Goal: Task Accomplishment & Management: Manage account settings

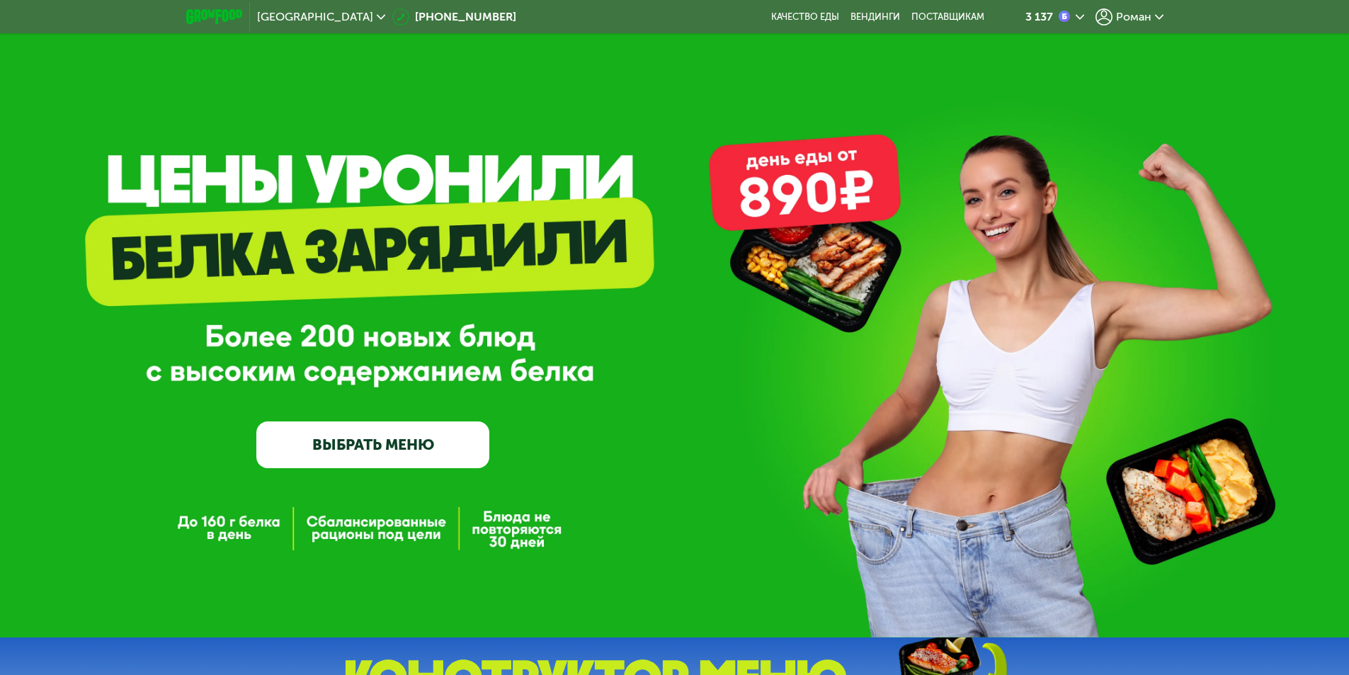
click at [1130, 14] on span "Роман" at bounding box center [1133, 16] width 35 height 11
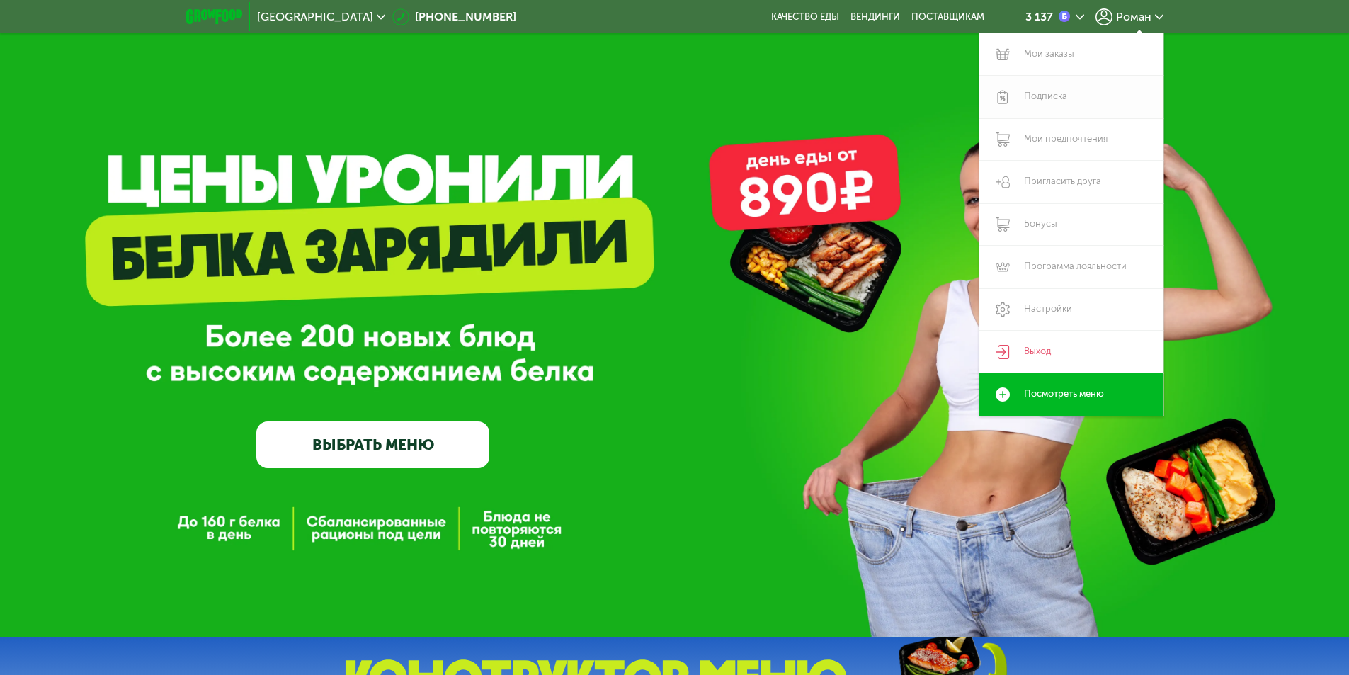
click at [1053, 94] on link "Подписка" at bounding box center [1071, 97] width 184 height 42
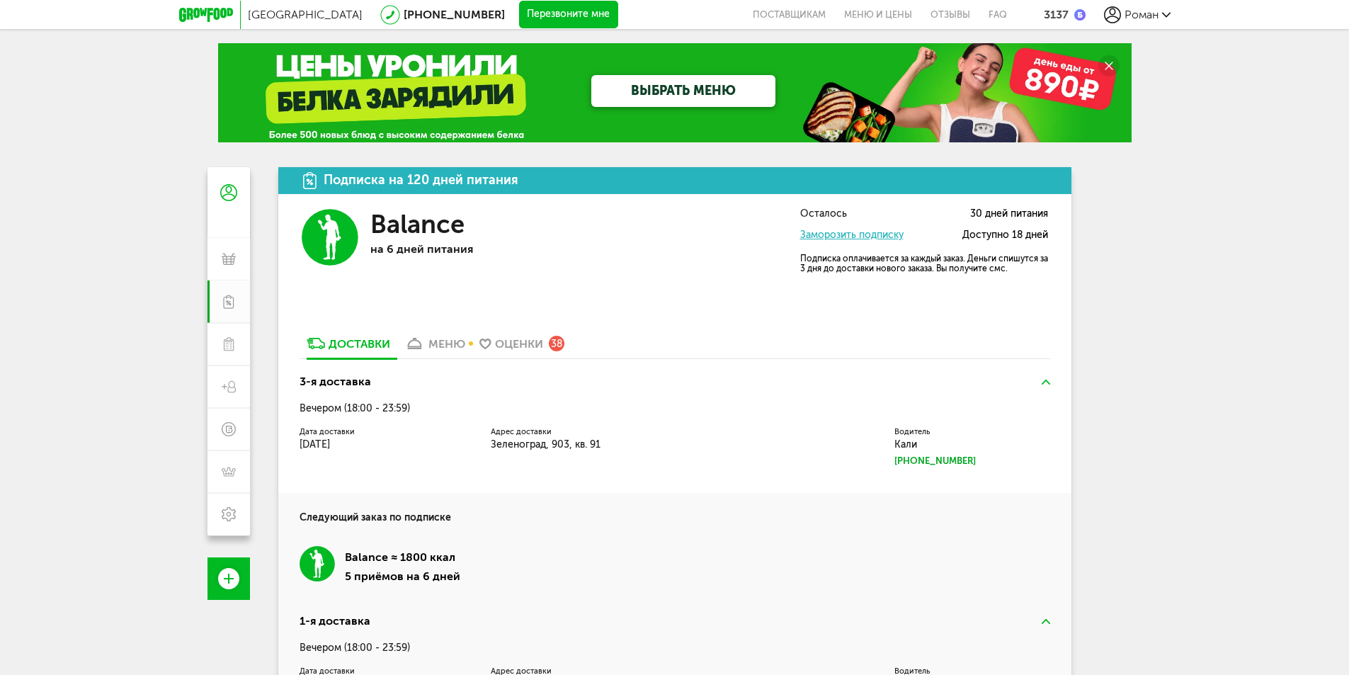
click at [892, 231] on link "Заморозить подписку" at bounding box center [851, 235] width 103 height 12
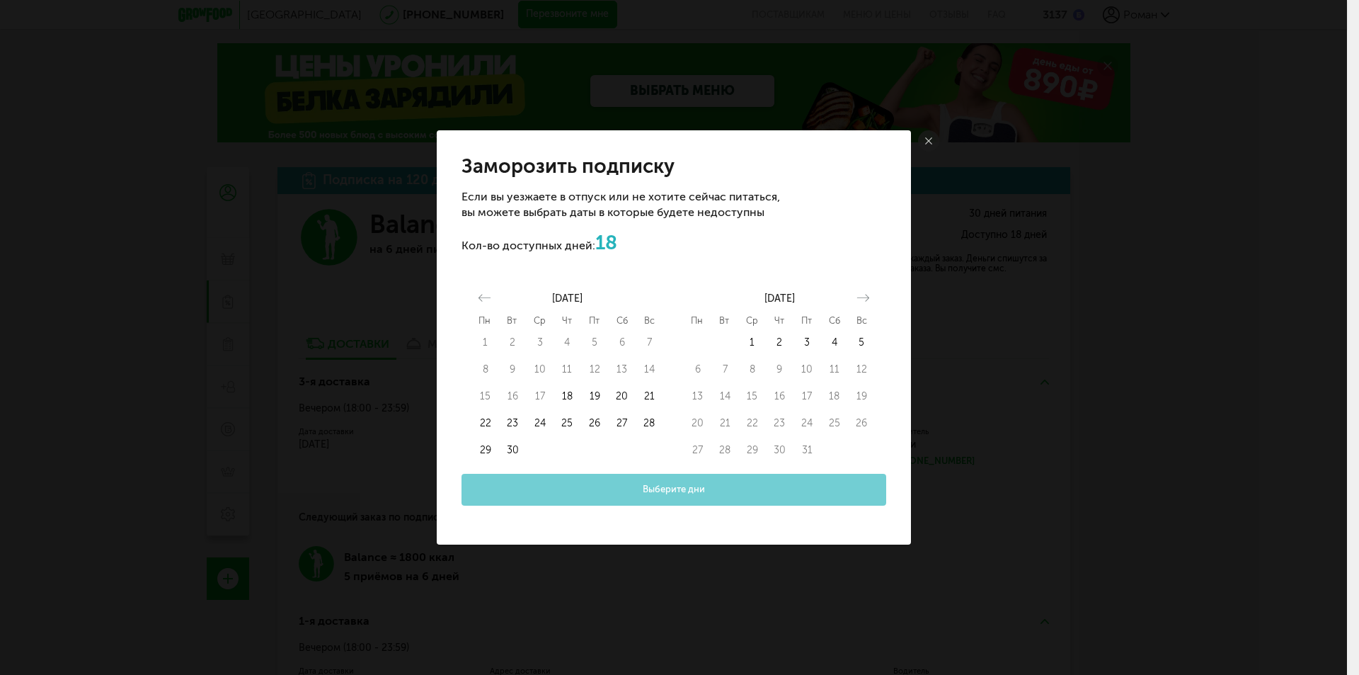
click at [926, 147] on link at bounding box center [928, 140] width 21 height 21
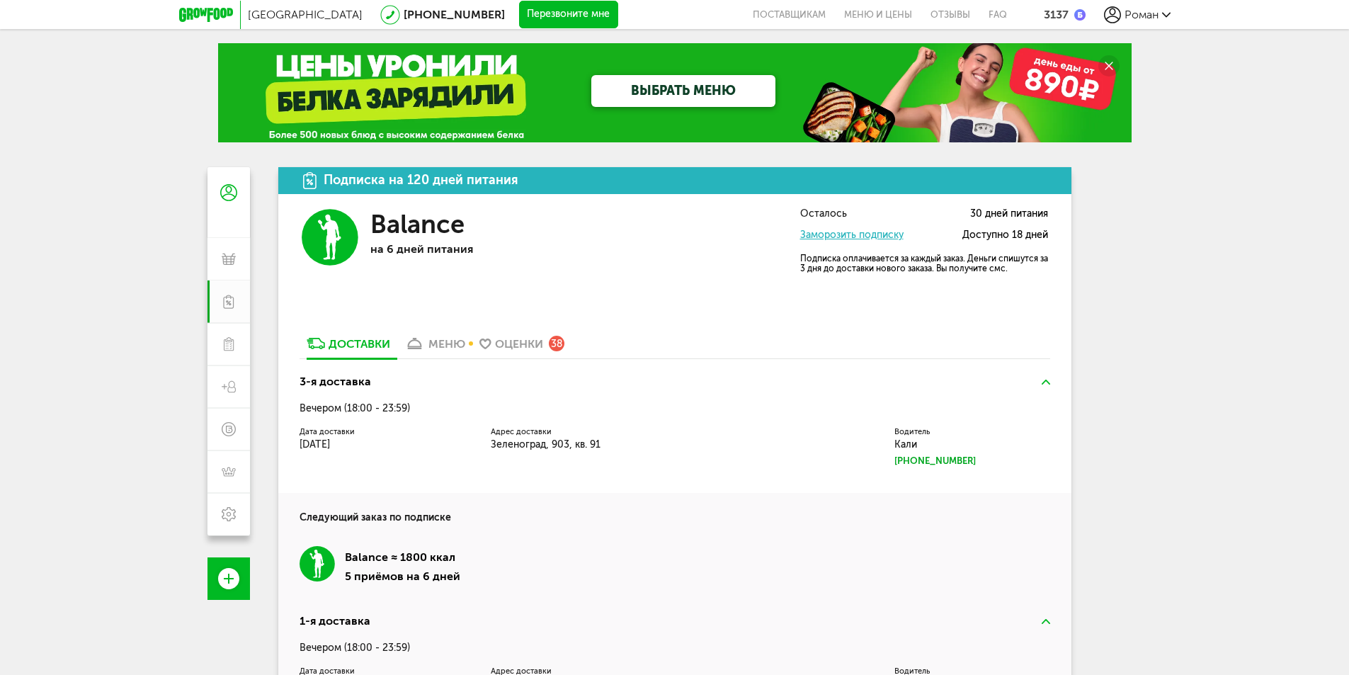
click at [861, 234] on link "Заморозить подписку" at bounding box center [851, 235] width 103 height 12
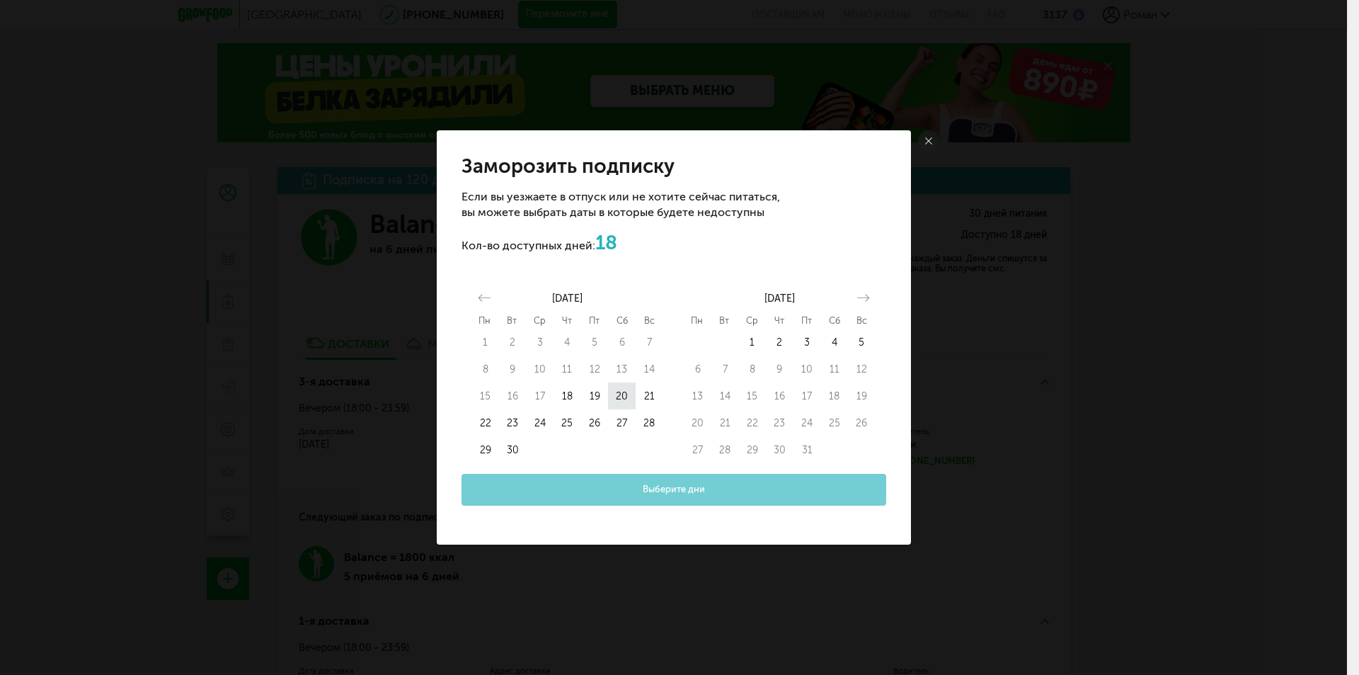
click at [619, 399] on button "20" at bounding box center [622, 395] width 28 height 27
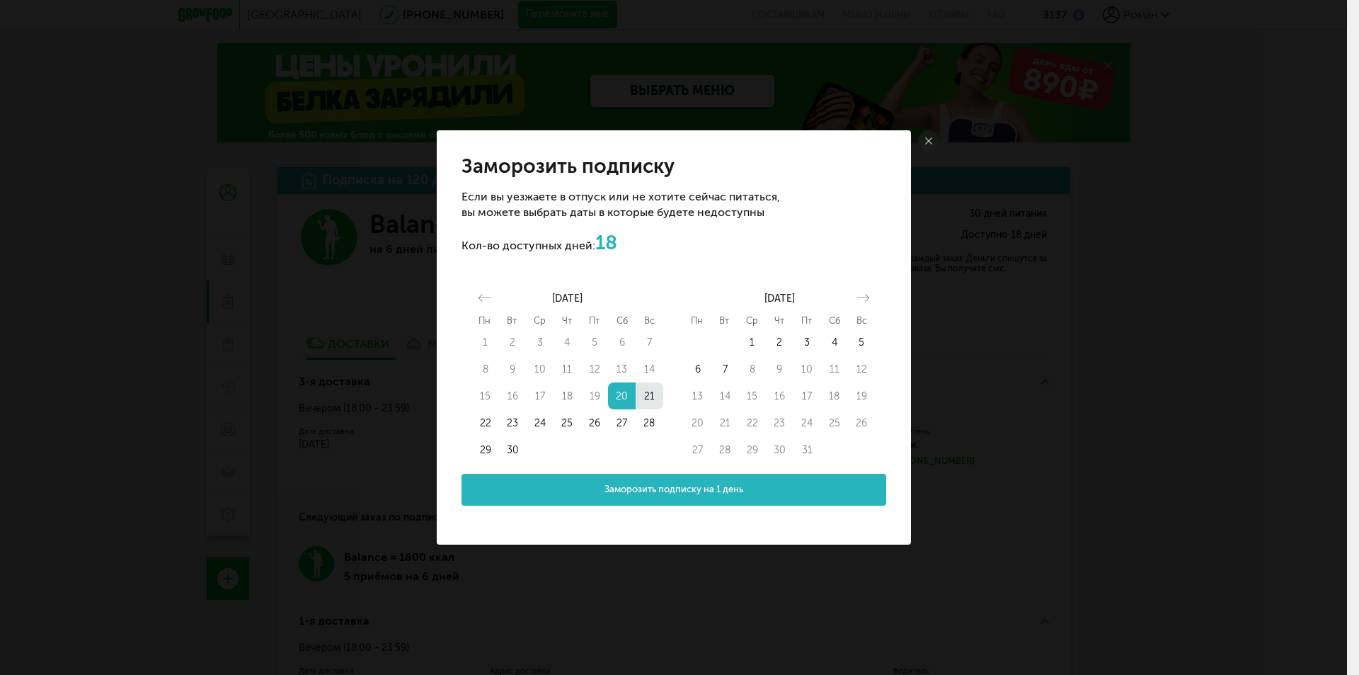
click at [646, 398] on button "21" at bounding box center [650, 395] width 28 height 27
click at [648, 485] on span "Заморозить подписку на 2 дня" at bounding box center [673, 489] width 135 height 13
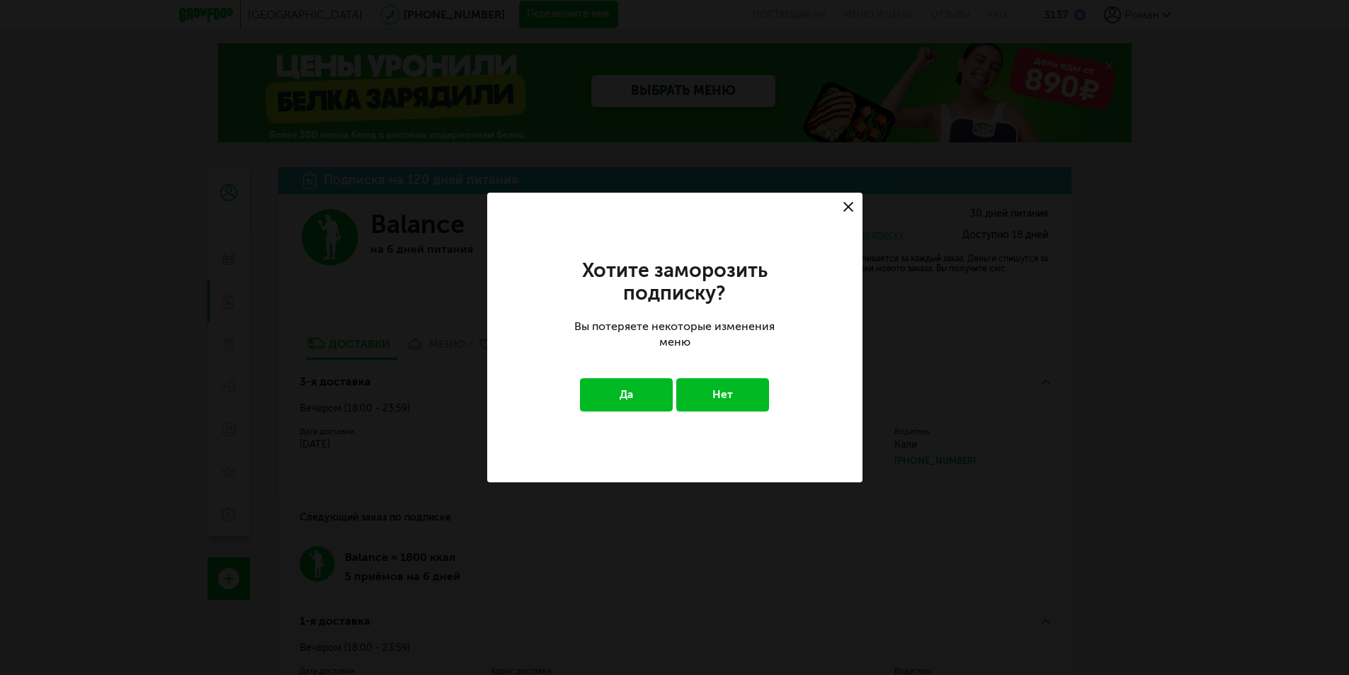
click at [636, 399] on button "Да" at bounding box center [626, 394] width 93 height 33
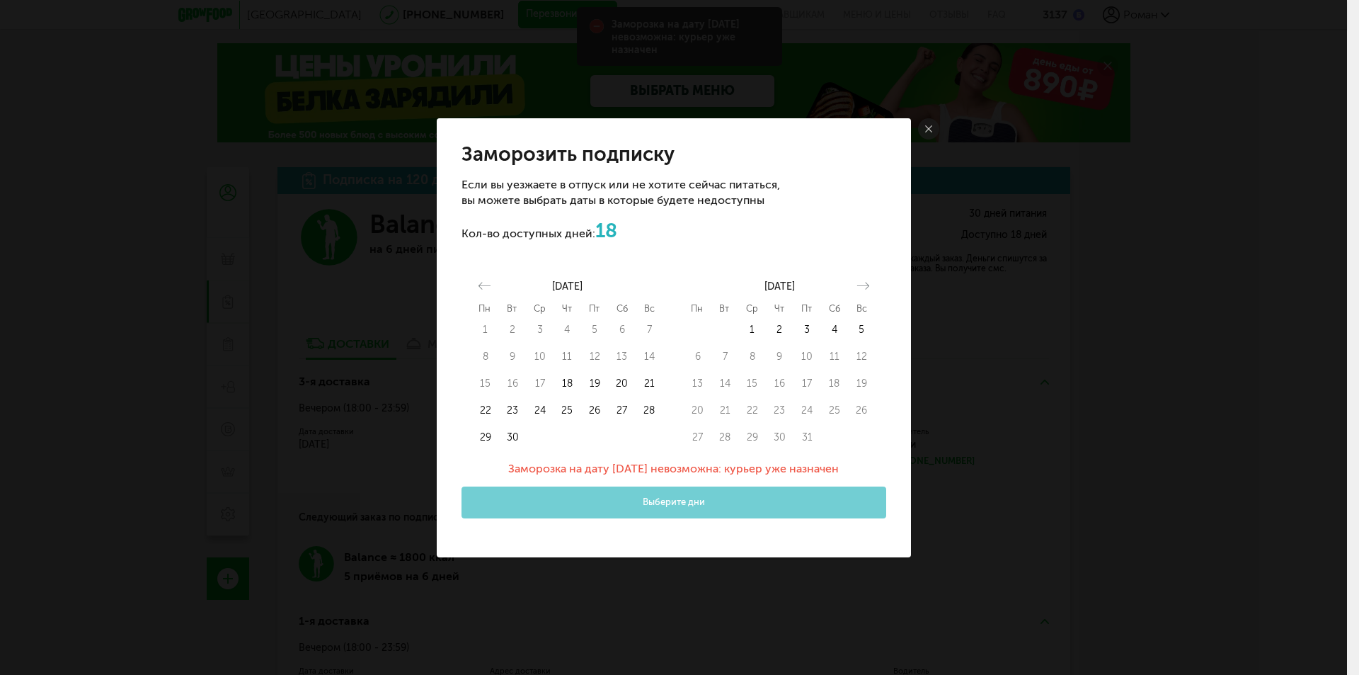
click at [929, 132] on icon at bounding box center [928, 128] width 7 height 7
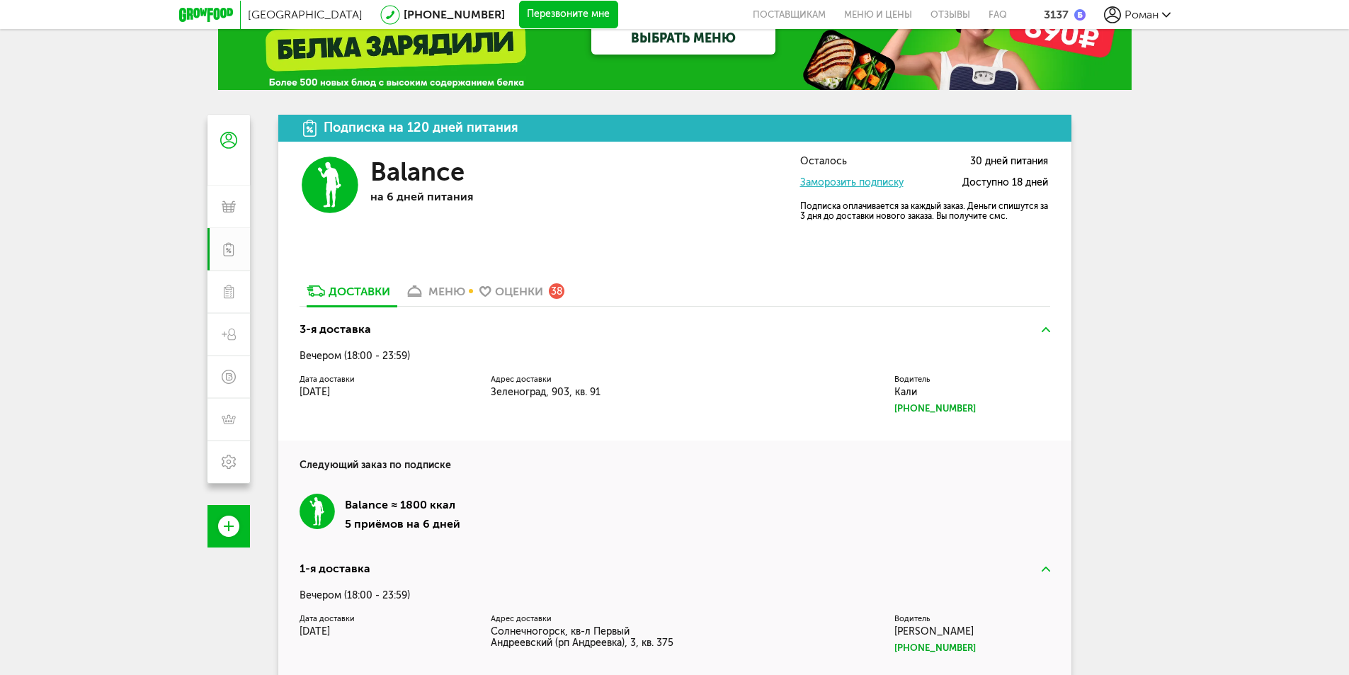
scroll to position [11, 0]
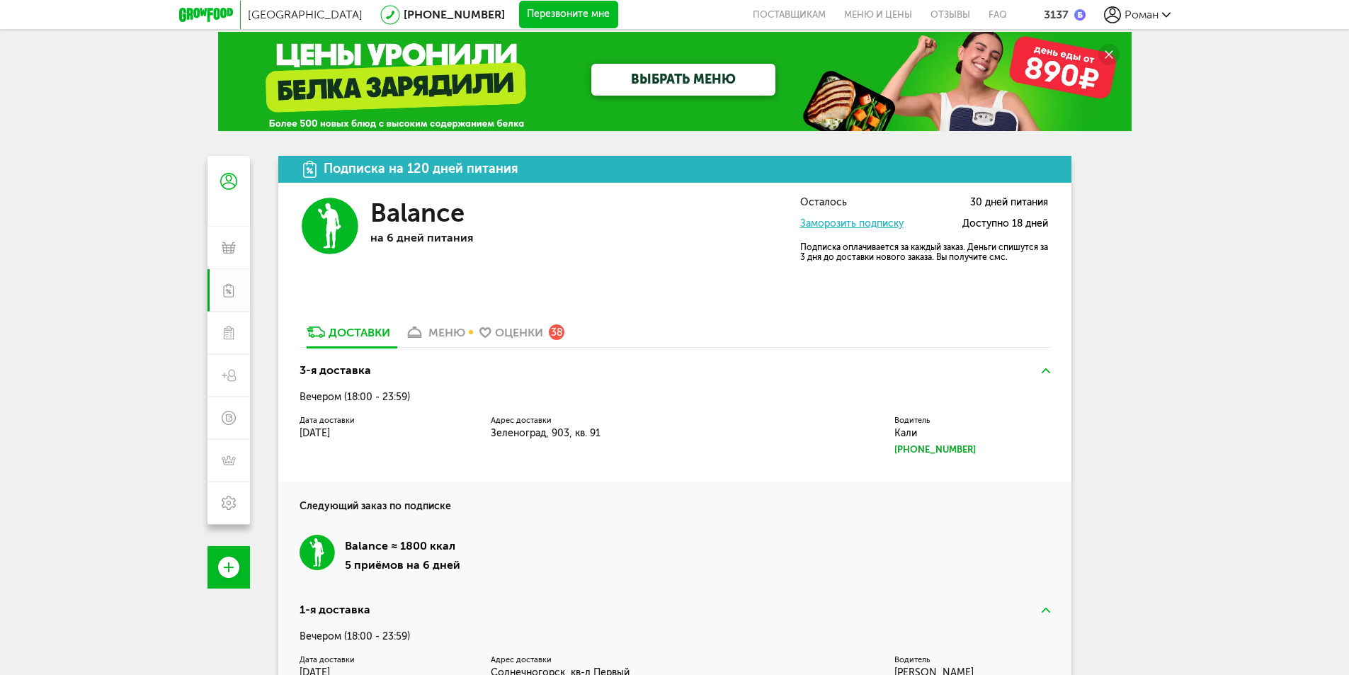
click at [876, 219] on link "Заморозить подписку" at bounding box center [851, 223] width 103 height 12
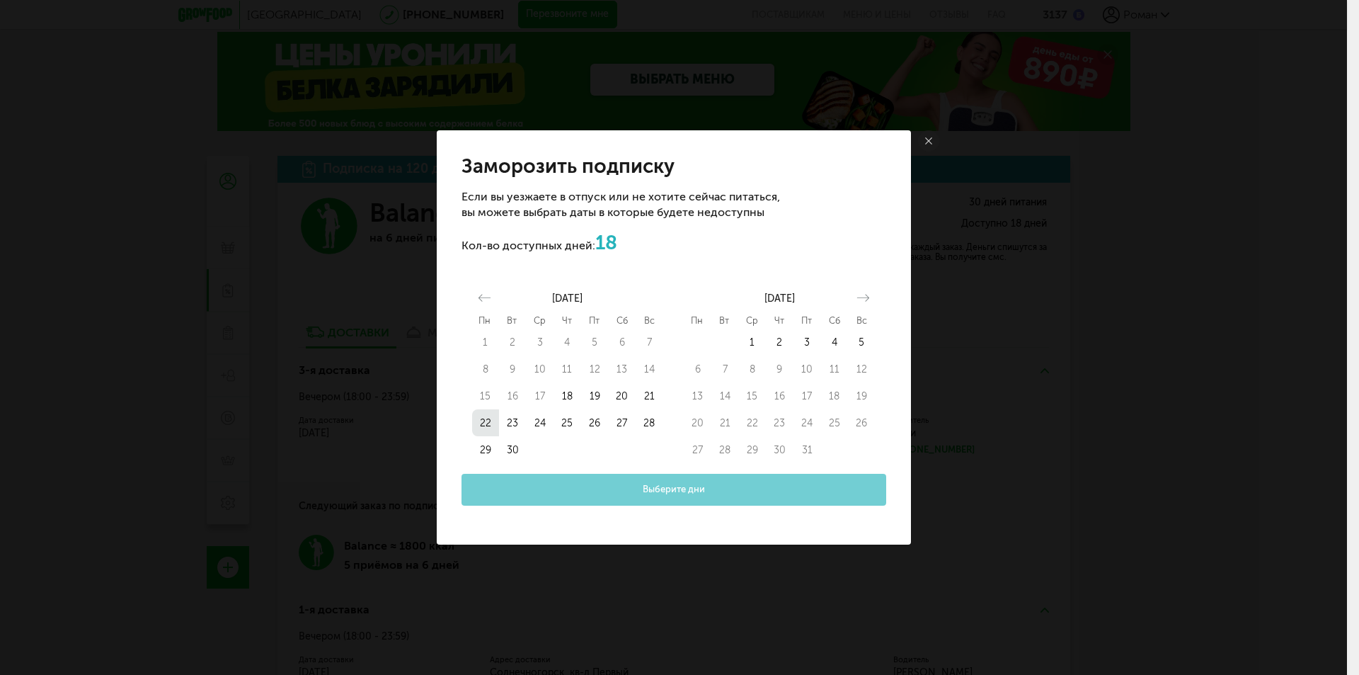
click at [486, 418] on button "22" at bounding box center [486, 422] width 28 height 27
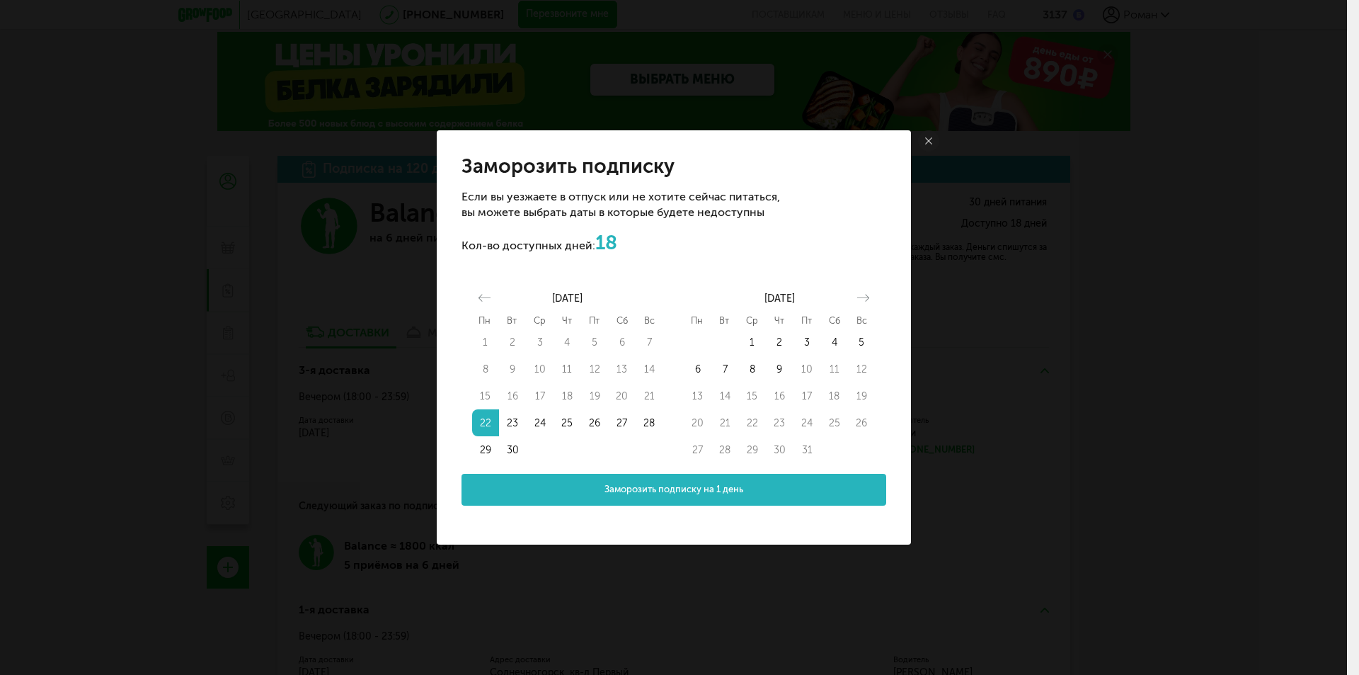
click at [486, 424] on button "22" at bounding box center [486, 422] width 28 height 27
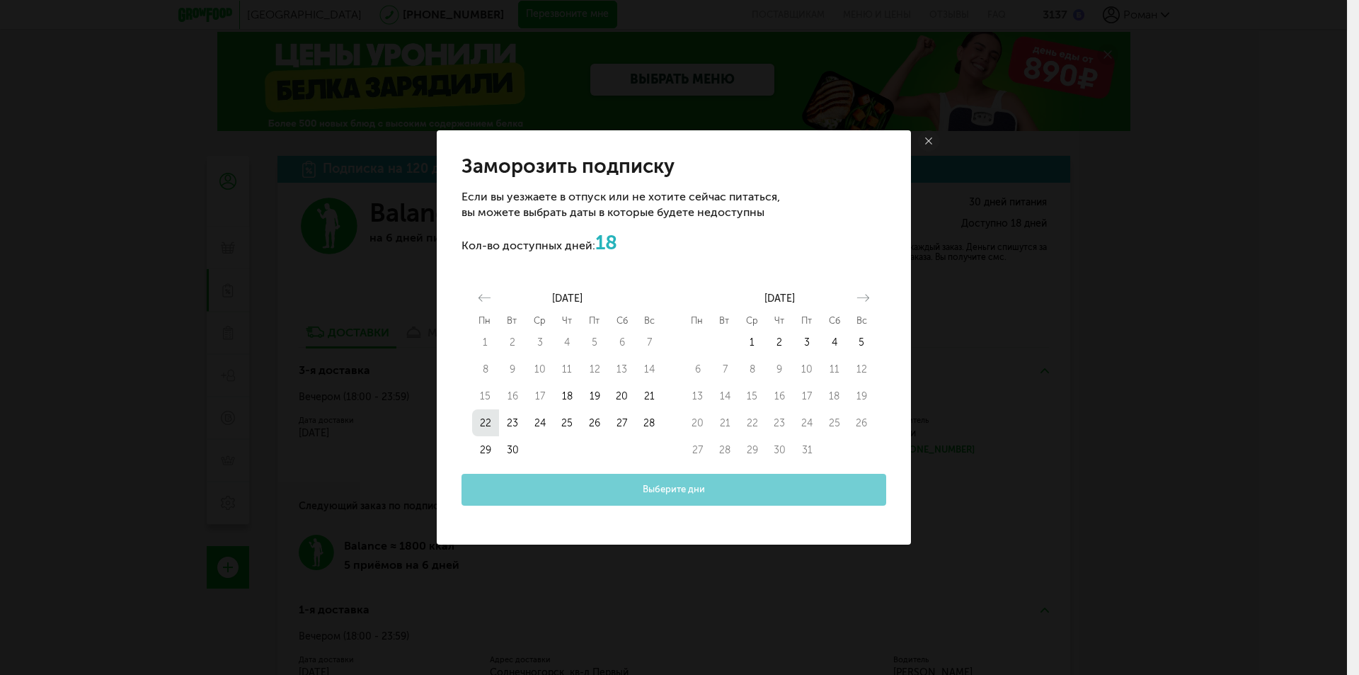
click at [483, 428] on button "22" at bounding box center [486, 422] width 28 height 27
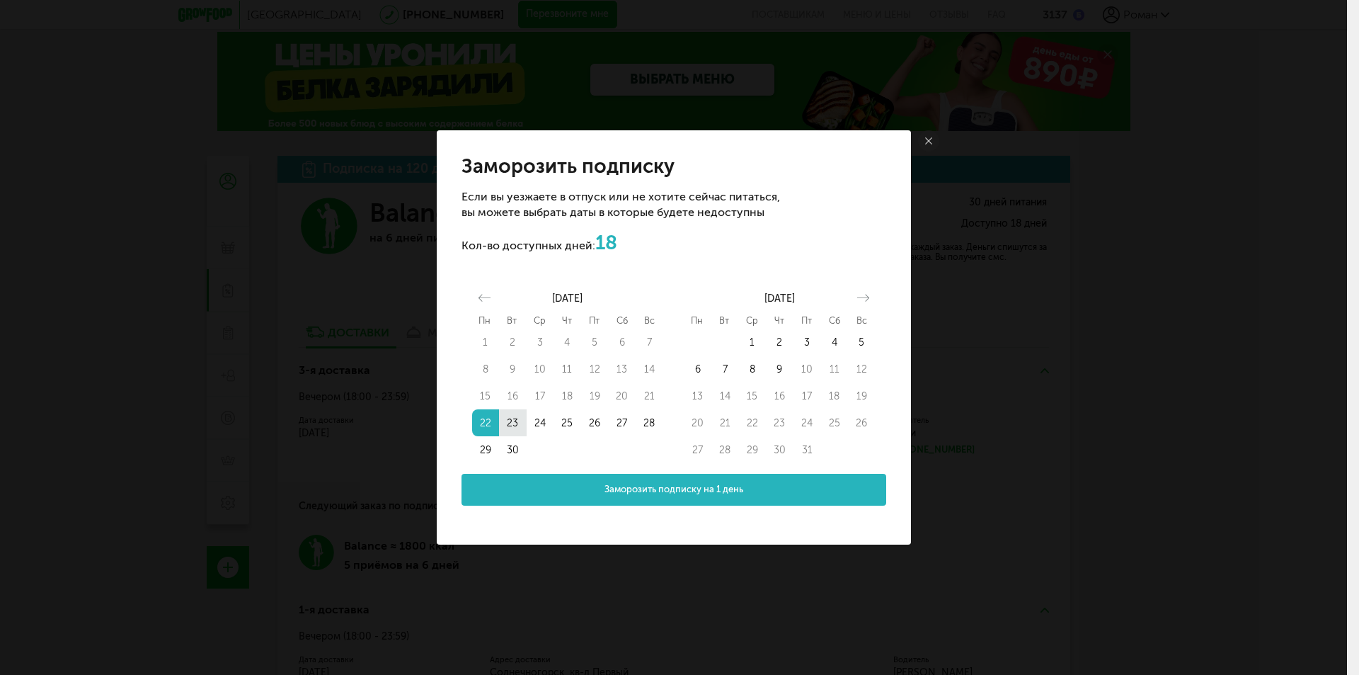
click at [510, 428] on button "23" at bounding box center [513, 422] width 28 height 27
click at [585, 487] on button "Заморозить подписку на 2 дня" at bounding box center [674, 490] width 425 height 32
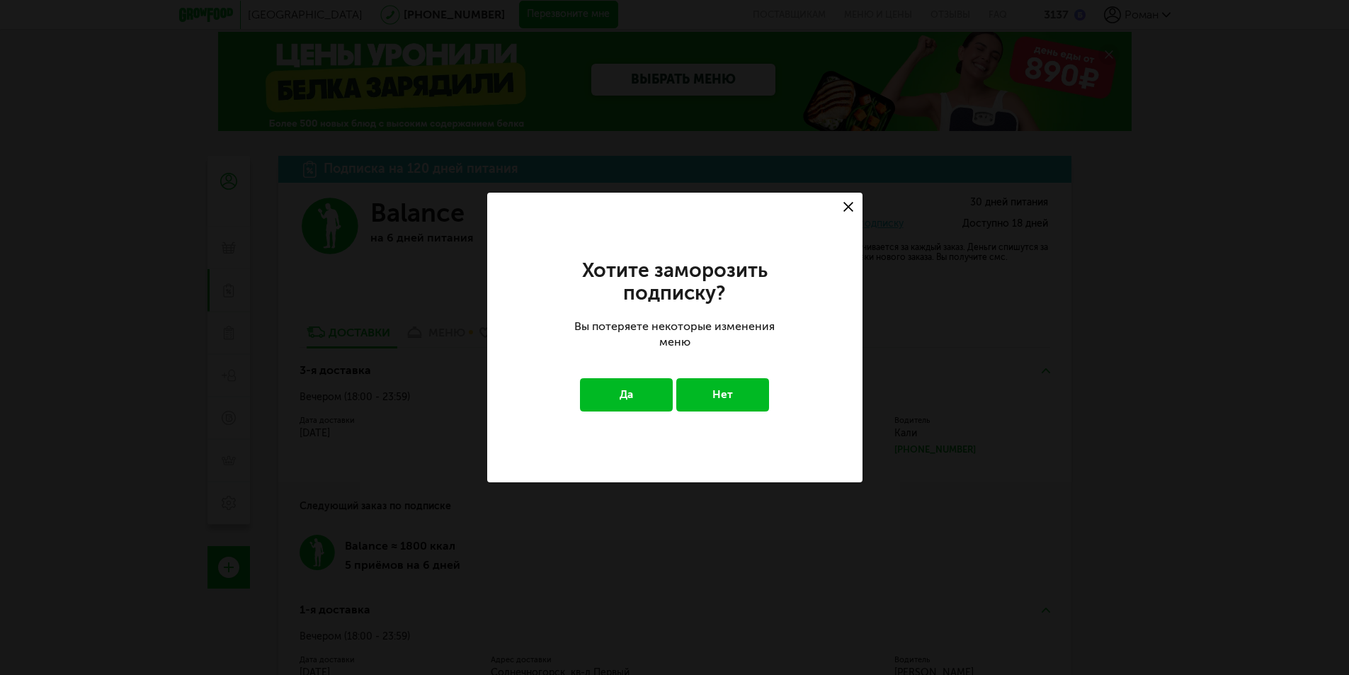
click at [643, 396] on button "Да" at bounding box center [626, 394] width 93 height 33
